Goal: Information Seeking & Learning: Learn about a topic

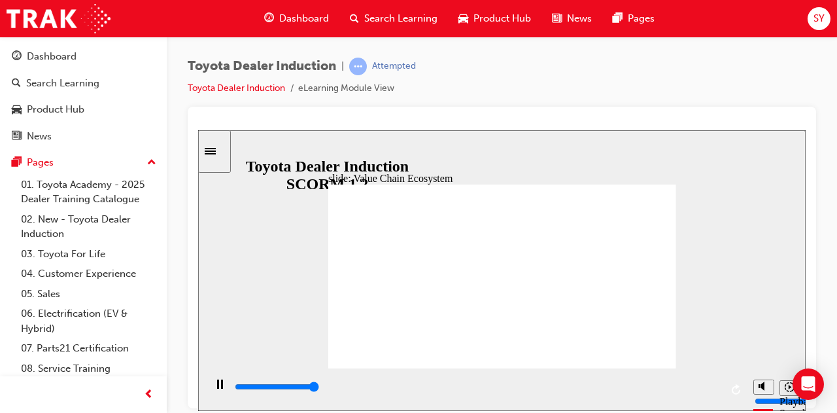
type input "66800"
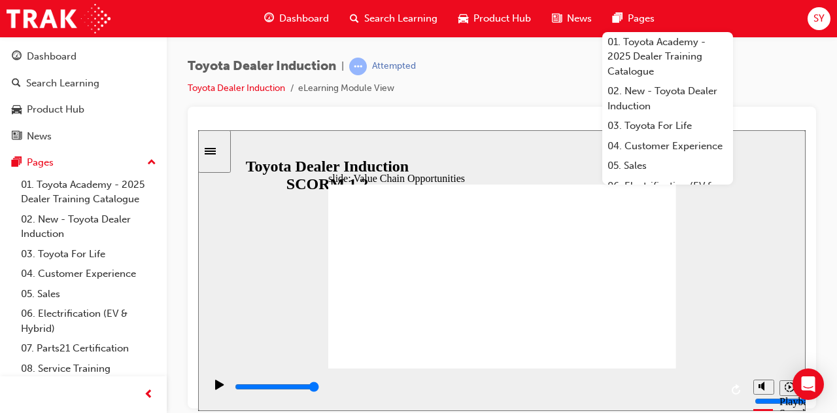
click at [533, 89] on div "Toyota Dealer Induction | Attempted Toyota Dealer Induction eLearning Module Vi…" at bounding box center [502, 82] width 629 height 49
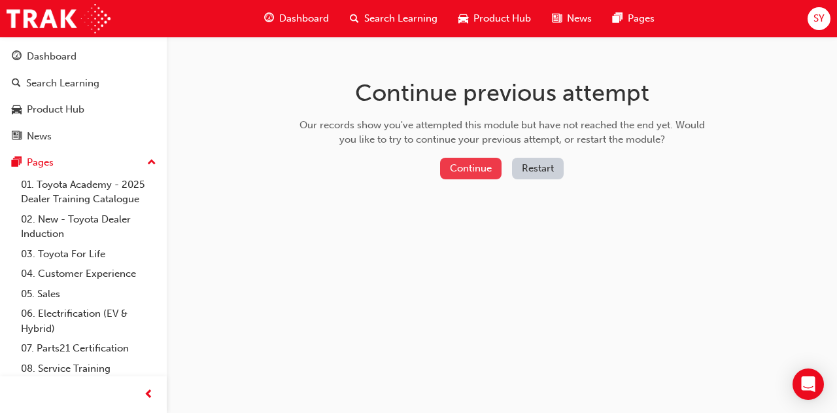
click at [487, 168] on button "Continue" at bounding box center [471, 169] width 62 height 22
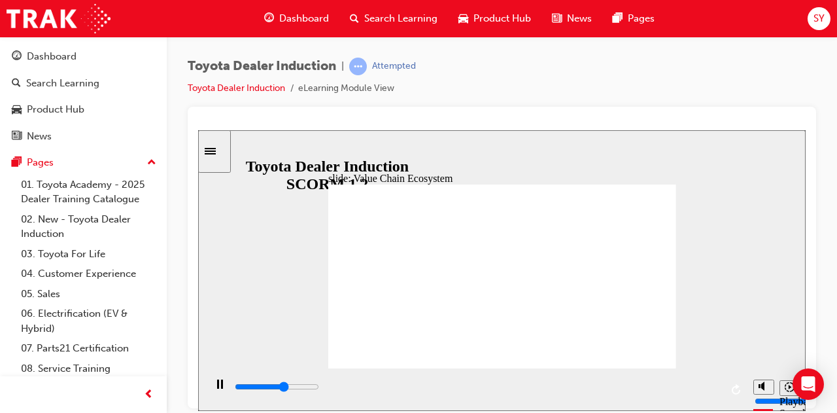
type input "11300"
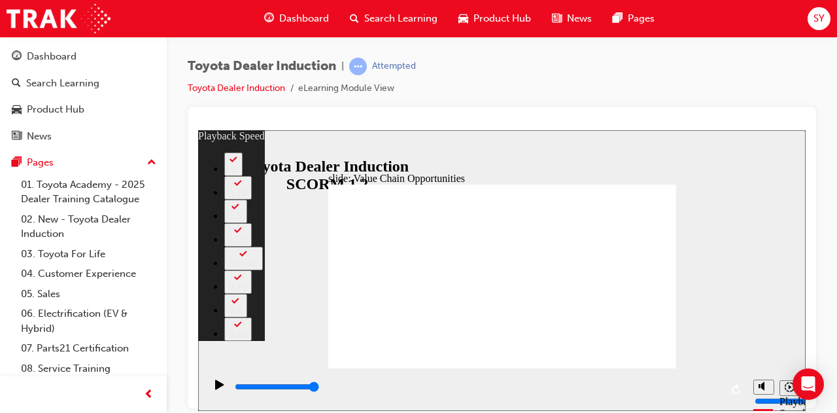
type input "64"
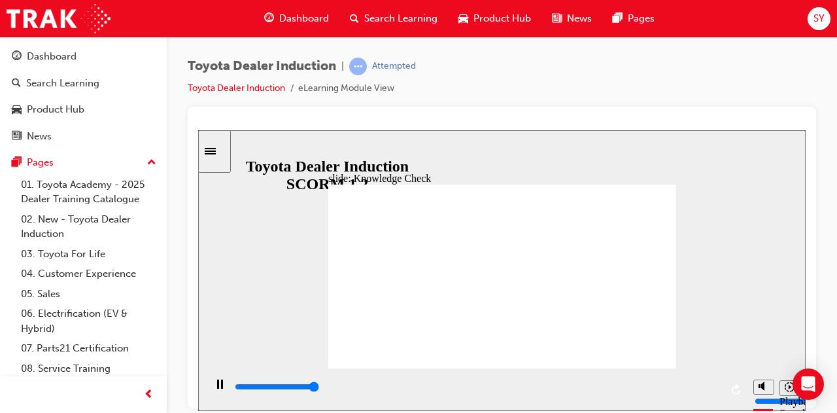
type input "5000"
radio input "true"
click at [434, 107] on div at bounding box center [502, 258] width 629 height 302
type input "5000"
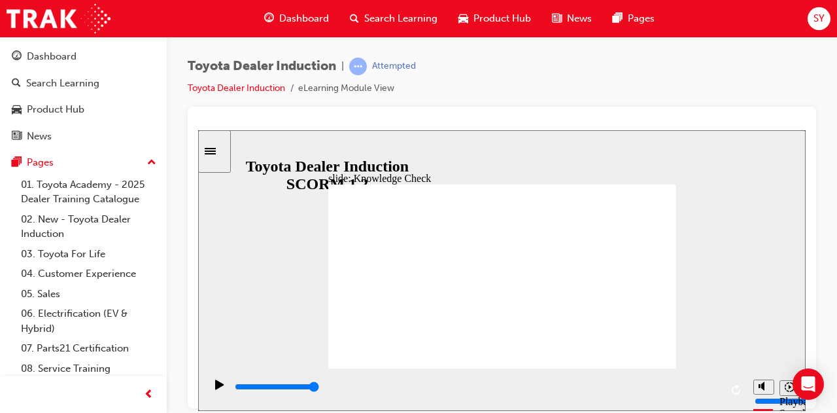
radio input "false"
radio input "true"
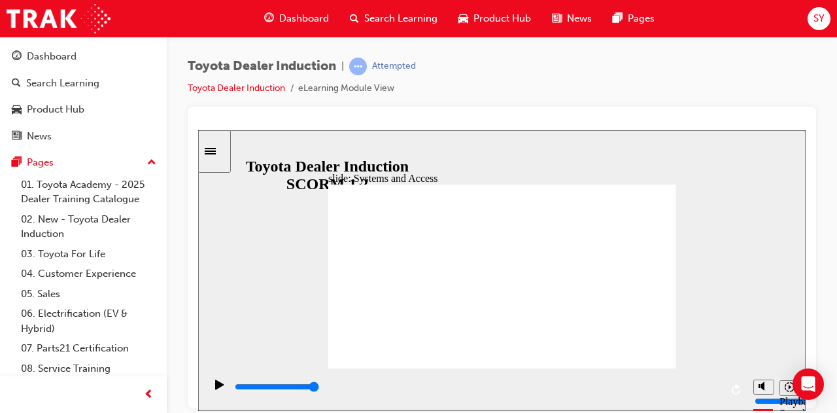
drag, startPoint x: 639, startPoint y: 203, endPoint x: 635, endPoint y: 212, distance: 9.4
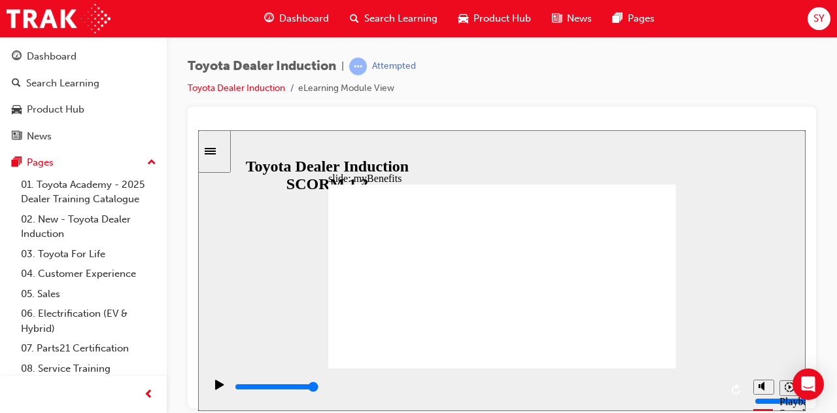
drag, startPoint x: 544, startPoint y: 264, endPoint x: 551, endPoint y: 261, distance: 7.3
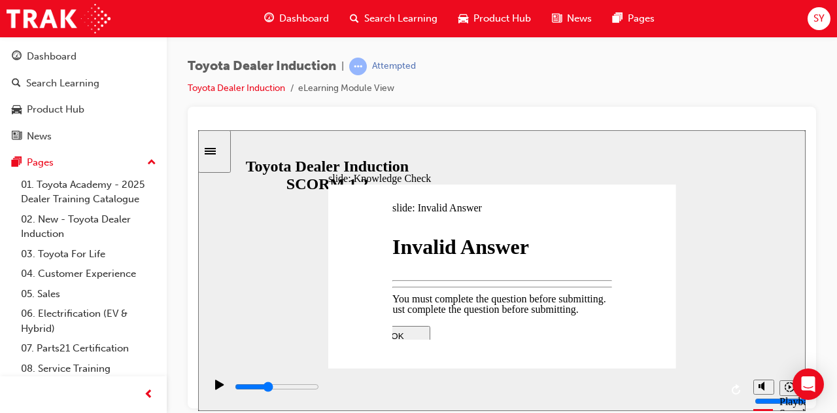
type input "1900"
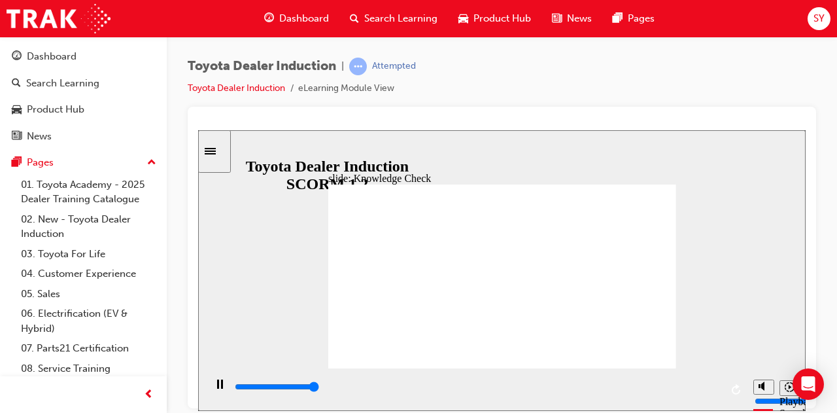
type input "5000"
type input "p"
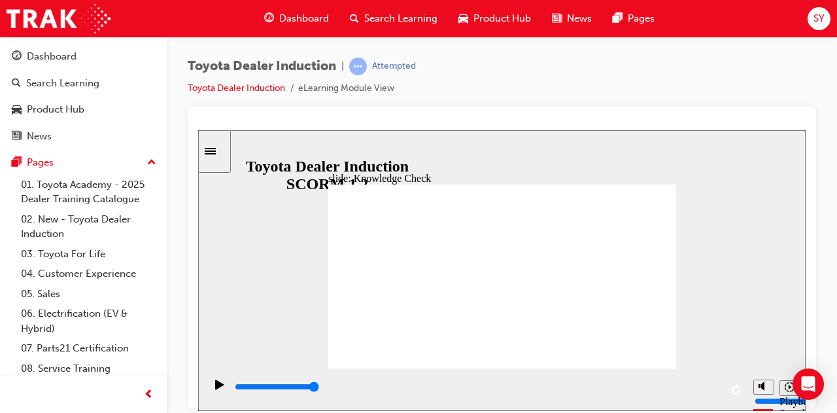
type input "po"
type input "por"
type input "port"
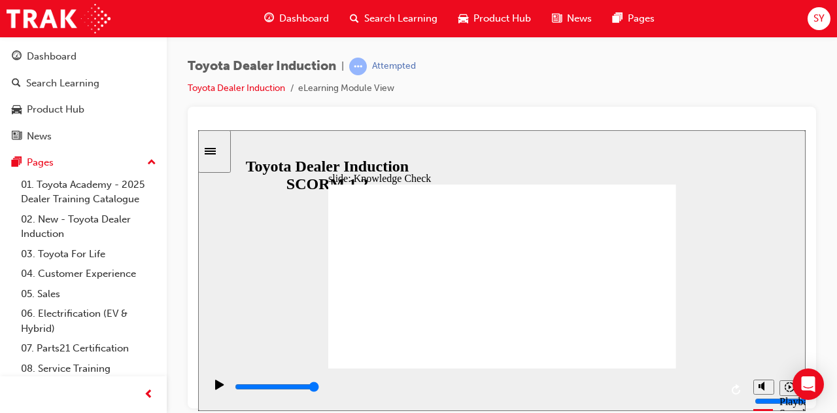
type input "port"
type input "porta"
type input "portal"
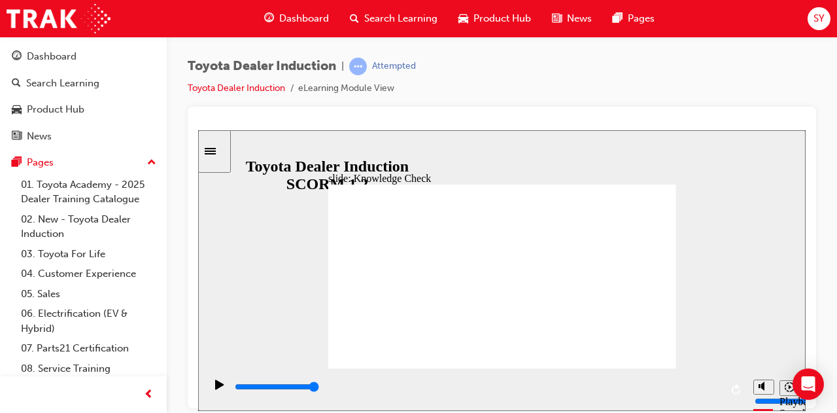
type input "portal"
click at [243, 141] on div "0:02 / 0:03" at bounding box center [220, 136] width 45 height 12
drag, startPoint x: 662, startPoint y: 345, endPoint x: 653, endPoint y: 346, distance: 9.2
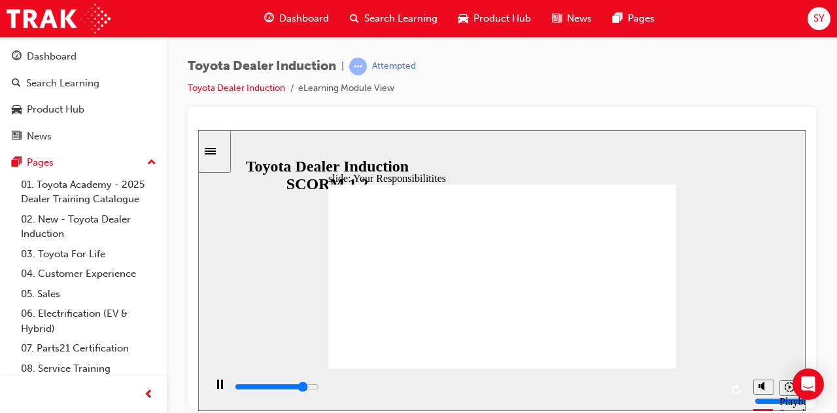
type input "7300"
checkbox input "true"
type input "8400"
checkbox input "true"
checkbox input "false"
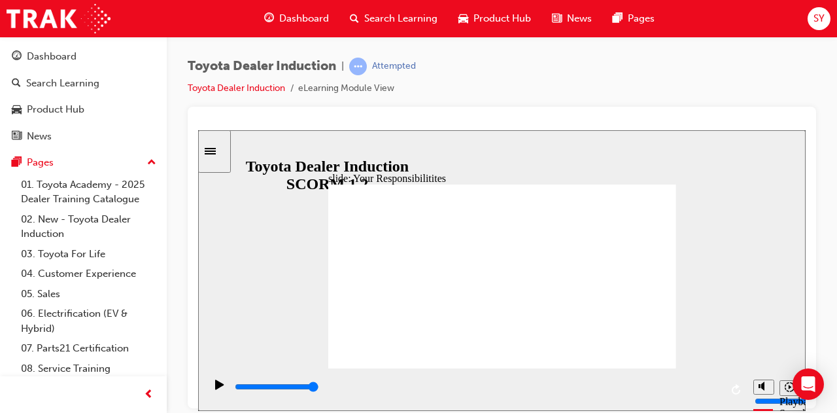
checkbox input "true"
checkbox input "false"
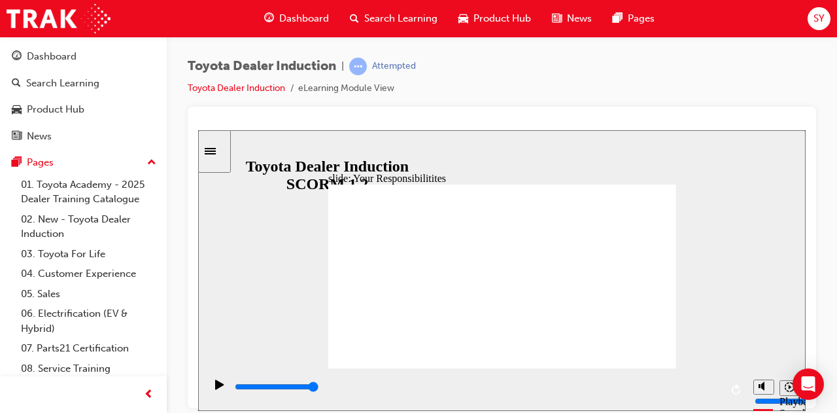
drag, startPoint x: 356, startPoint y: 293, endPoint x: 360, endPoint y: 270, distance: 23.2
checkbox input "true"
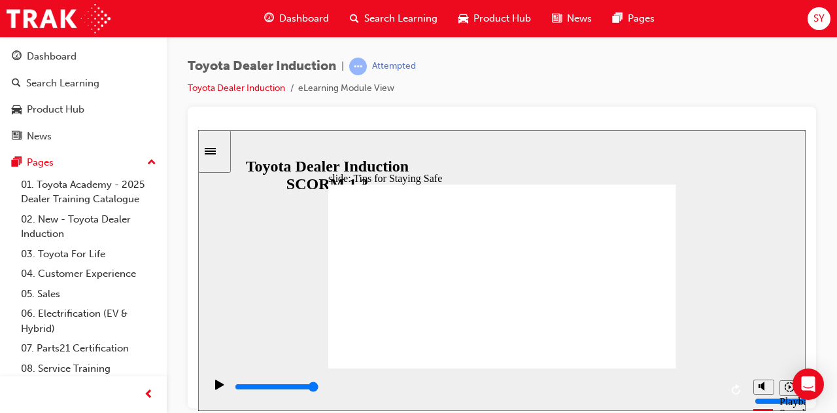
drag, startPoint x: 469, startPoint y: 284, endPoint x: 315, endPoint y: 275, distance: 154.0
click at [315, 275] on div "slide: Tips for Staying Safe Rectangle 1 Keep exits, and walkways clear. plant …" at bounding box center [502, 270] width 608 height 281
drag, startPoint x: 421, startPoint y: 281, endPoint x: 385, endPoint y: 293, distance: 38.5
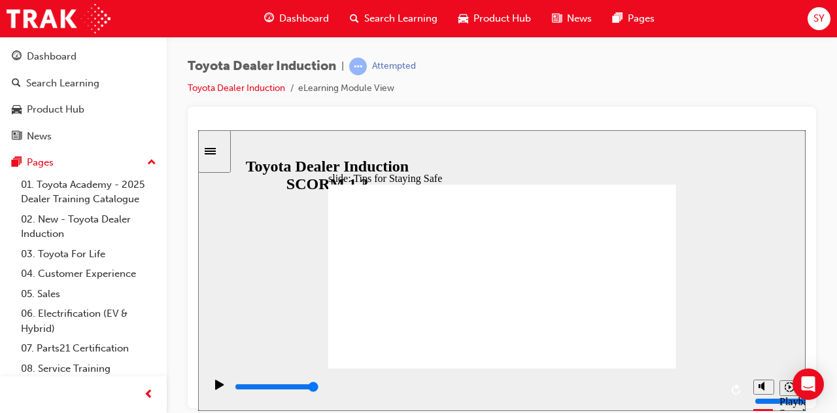
drag, startPoint x: 518, startPoint y: 295, endPoint x: 476, endPoint y: 298, distance: 41.3
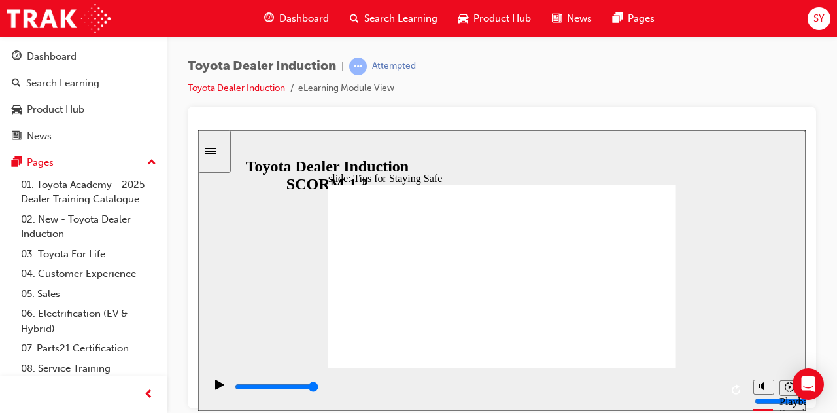
type input "2900"
checkbox input "true"
type input "5000"
checkbox input "true"
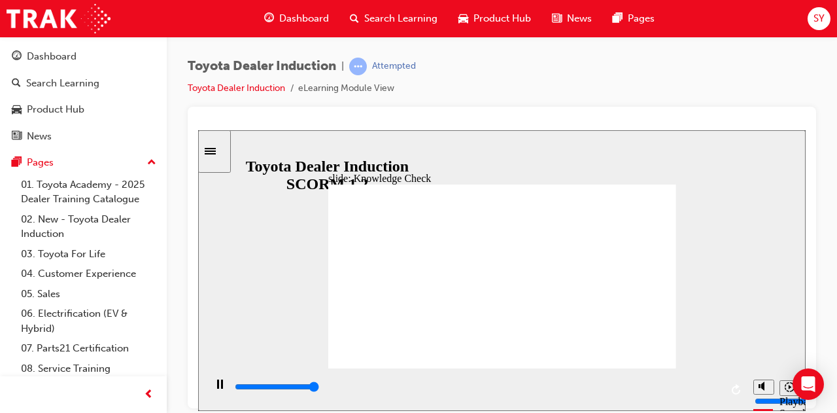
type input "5000"
checkbox input "true"
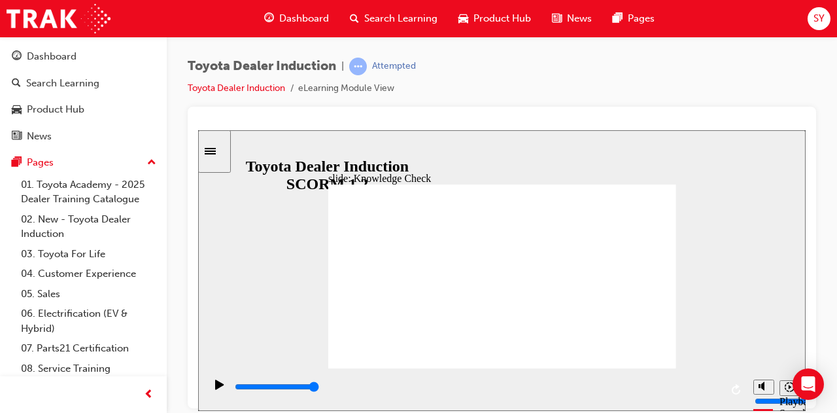
type input "5000"
radio input "true"
type input "3800"
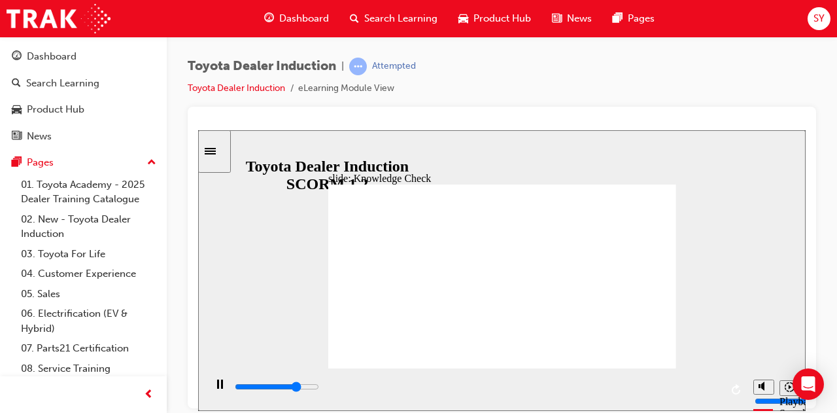
checkbox input "true"
type input "5000"
checkbox input "true"
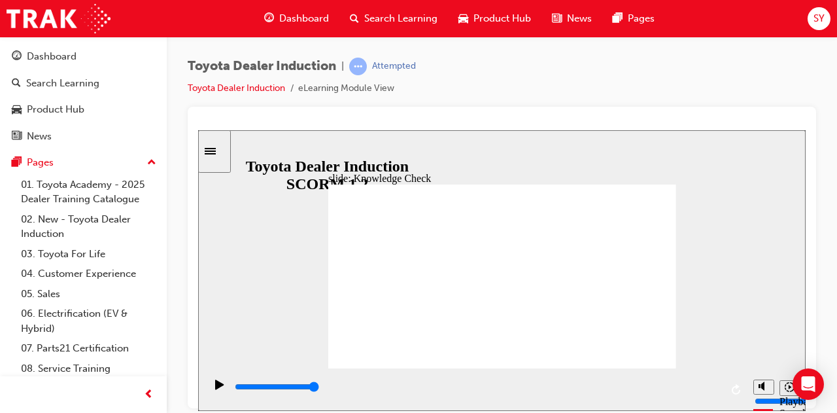
type input "5000"
checkbox input "true"
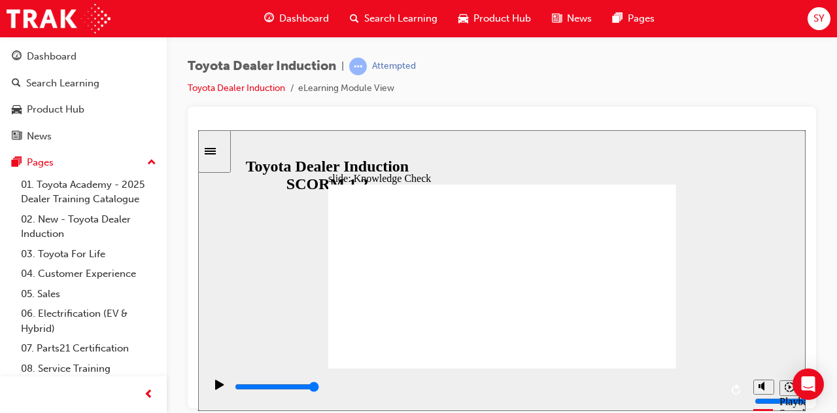
type input "9900"
click at [102, 229] on link "02. New - Toyota Dealer Induction" at bounding box center [89, 226] width 146 height 35
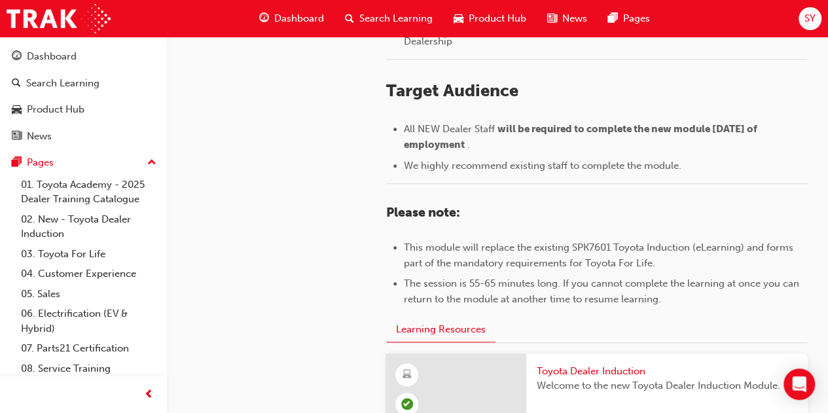
scroll to position [589, 0]
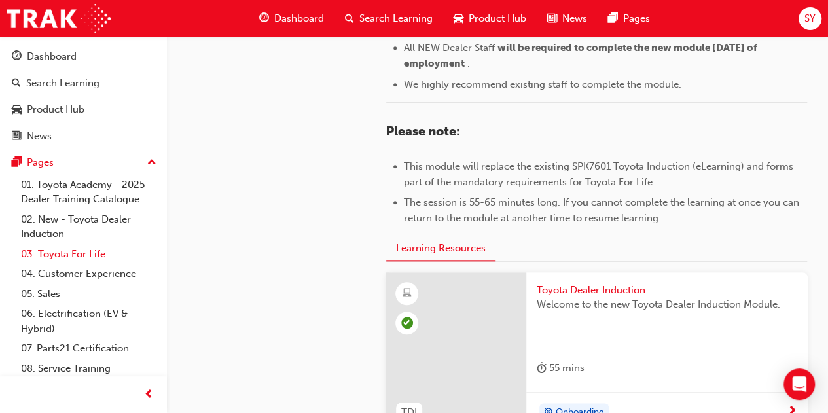
click at [71, 258] on link "03. Toyota For Life" at bounding box center [89, 254] width 146 height 20
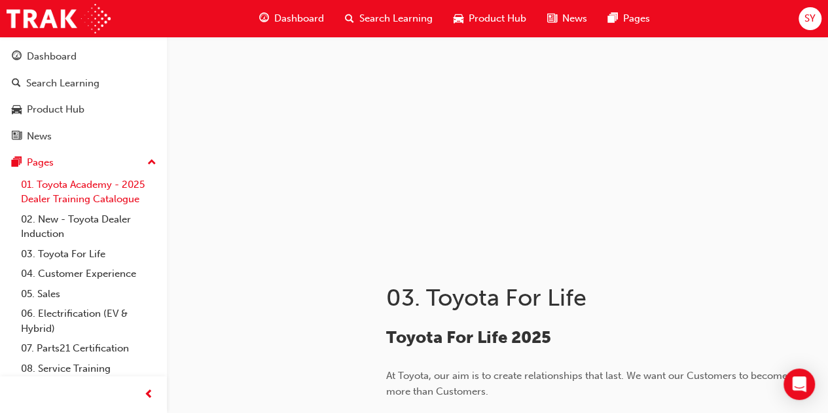
click at [88, 188] on link "01. Toyota Academy - 2025 Dealer Training Catalogue" at bounding box center [89, 192] width 146 height 35
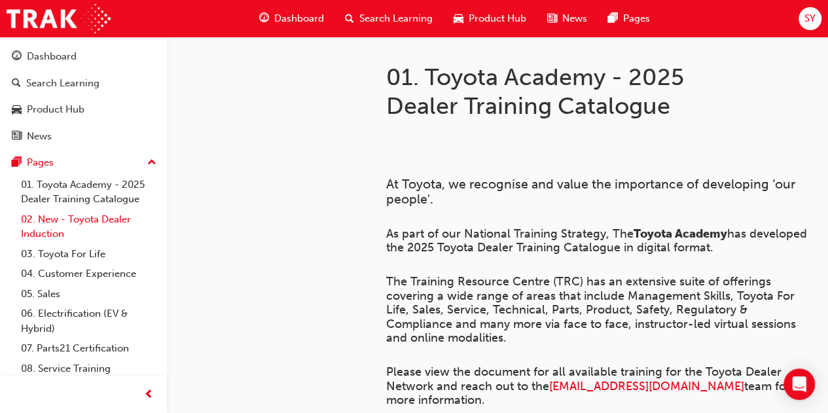
click at [90, 222] on link "02. New - Toyota Dealer Induction" at bounding box center [89, 226] width 146 height 35
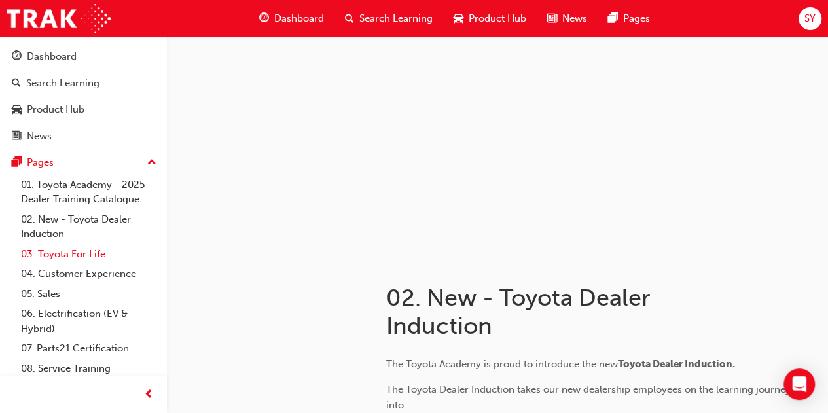
click at [89, 248] on link "03. Toyota For Life" at bounding box center [89, 254] width 146 height 20
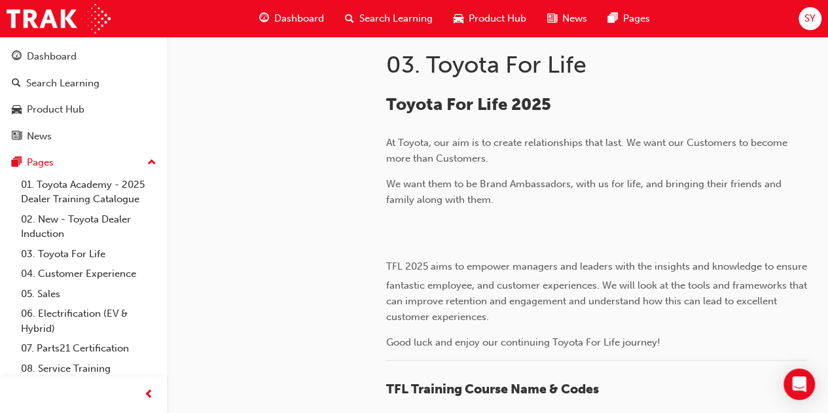
scroll to position [262, 0]
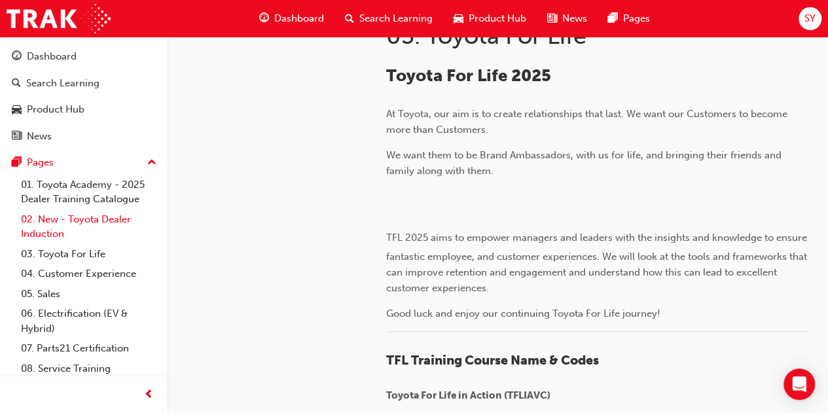
click at [83, 215] on link "02. New - Toyota Dealer Induction" at bounding box center [89, 226] width 146 height 35
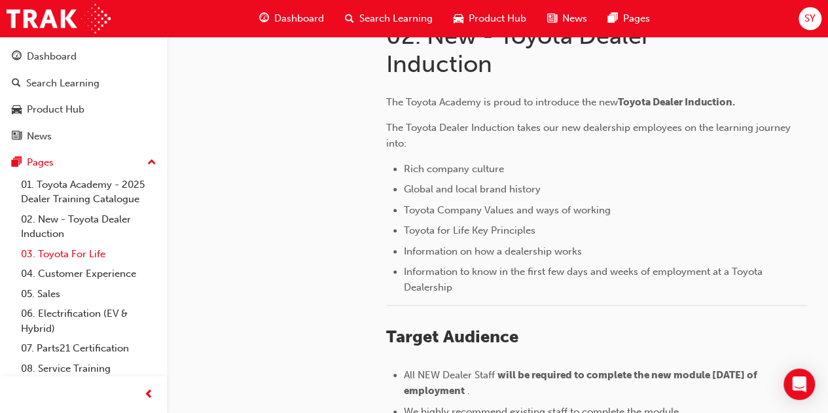
click at [62, 253] on link "03. Toyota For Life" at bounding box center [89, 254] width 146 height 20
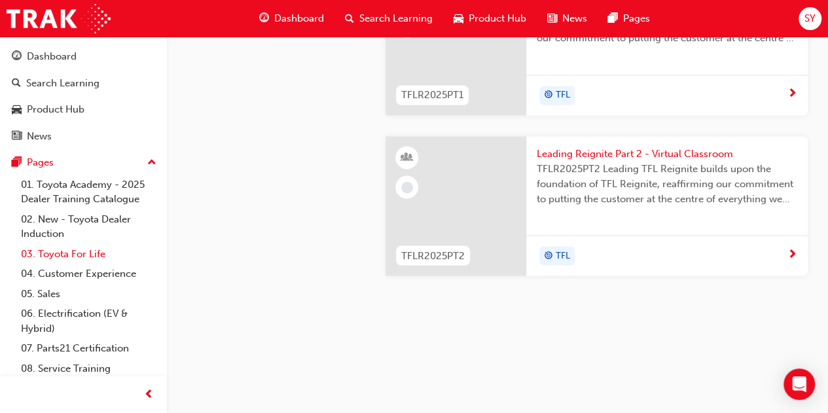
scroll to position [1439, 0]
click at [90, 189] on link "01. Toyota Academy - 2025 Dealer Training Catalogue" at bounding box center [89, 192] width 146 height 35
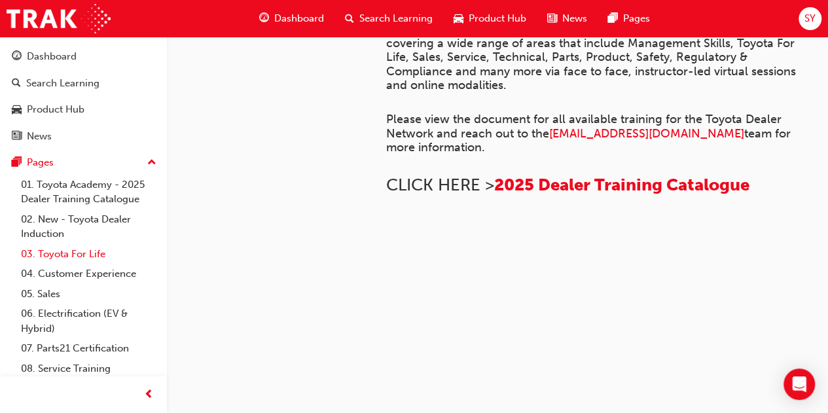
click at [65, 253] on link "03. Toyota For Life" at bounding box center [89, 254] width 146 height 20
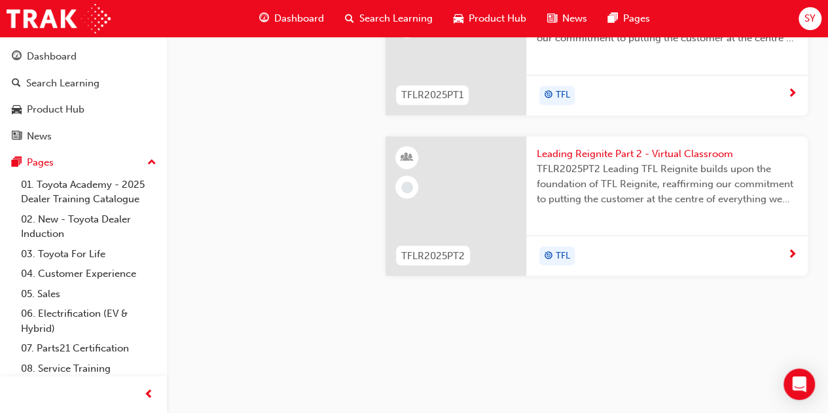
scroll to position [1468, 0]
click at [601, 75] on div "Leading Reignite Part 1 - Virtual Classroom Leading Reignite TFLR2025PT1 Leadin…" at bounding box center [666, 25] width 281 height 99
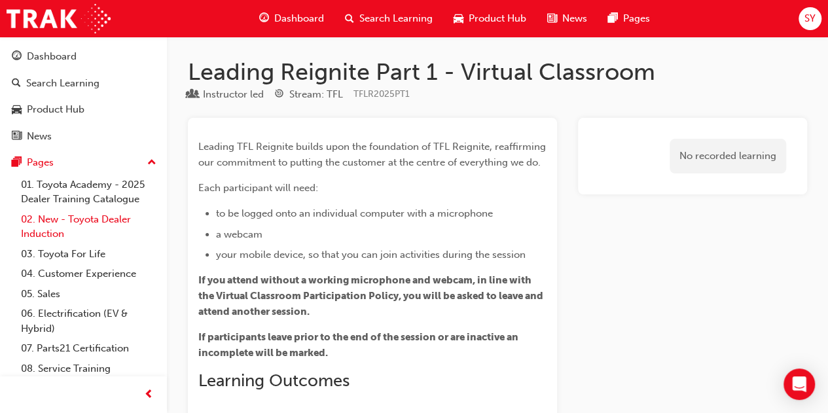
click at [52, 228] on link "02. New - Toyota Dealer Induction" at bounding box center [89, 226] width 146 height 35
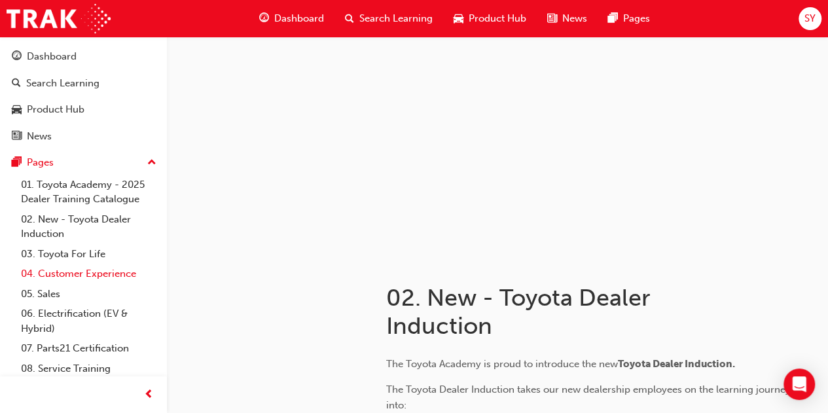
click at [64, 271] on link "04. Customer Experience" at bounding box center [89, 274] width 146 height 20
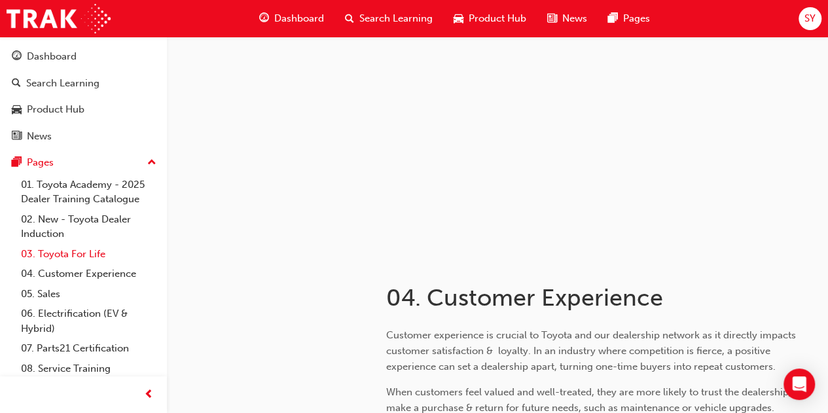
click at [64, 253] on link "03. Toyota For Life" at bounding box center [89, 254] width 146 height 20
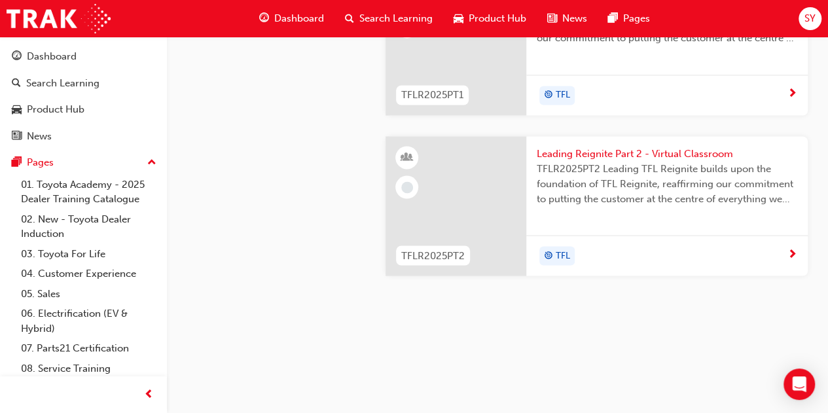
scroll to position [1326, 0]
click at [33, 218] on link "02. New - Toyota Dealer Induction" at bounding box center [89, 226] width 146 height 35
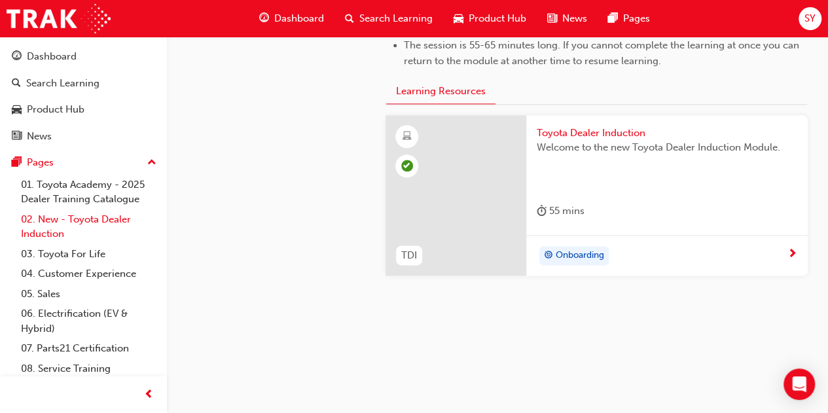
scroll to position [744, 0]
click at [69, 255] on link "03. Toyota For Life" at bounding box center [89, 254] width 146 height 20
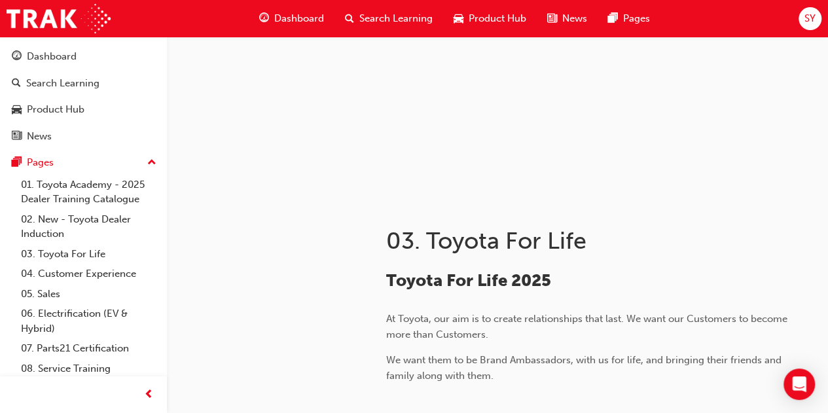
scroll to position [24, 0]
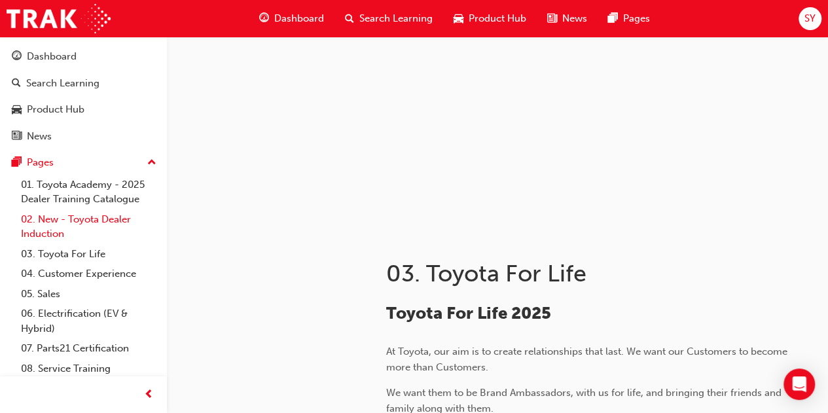
click at [103, 210] on link "02. New - Toyota Dealer Induction" at bounding box center [89, 226] width 146 height 35
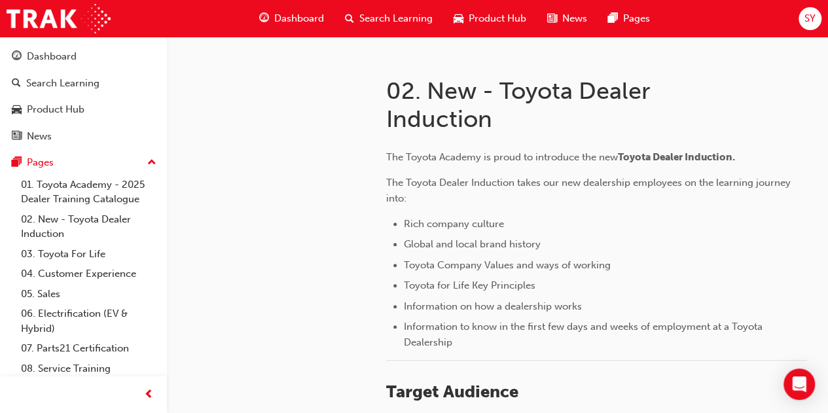
scroll to position [286, 0]
